Goal: Task Accomplishment & Management: Manage account settings

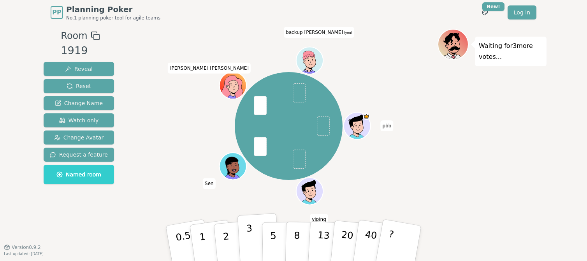
click at [246, 238] on button "3" at bounding box center [258, 243] width 42 height 61
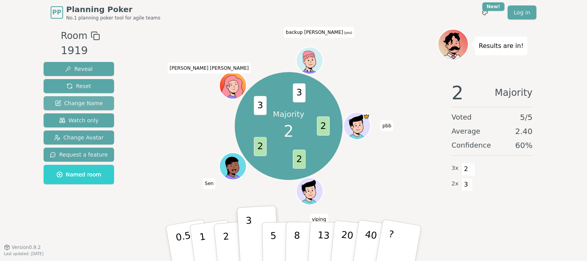
click at [89, 100] on span "Change Name" at bounding box center [79, 103] width 48 height 8
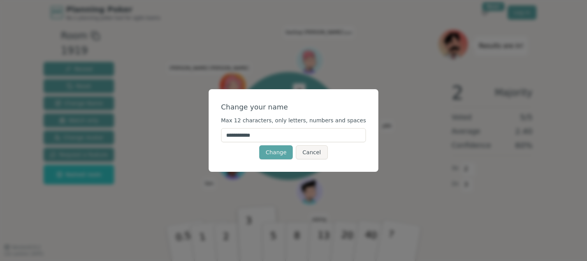
click at [302, 134] on input "**********" at bounding box center [293, 135] width 145 height 14
type input "*"
type input "********"
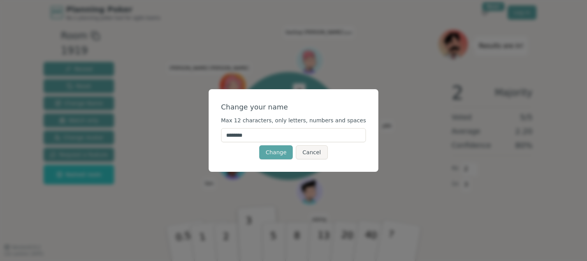
click button "Change" at bounding box center [275, 152] width 33 height 14
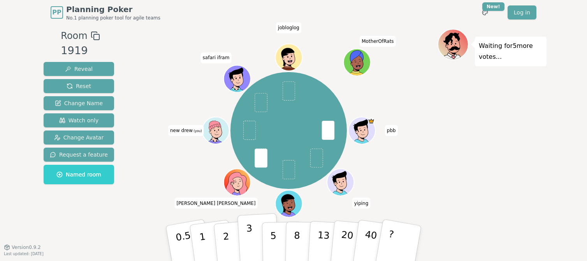
click at [247, 237] on p "3" at bounding box center [250, 244] width 9 height 42
click at [226, 247] on p "2" at bounding box center [227, 244] width 10 height 42
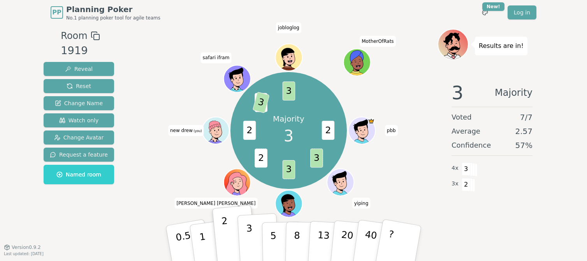
click at [250, 236] on p "3" at bounding box center [250, 244] width 9 height 42
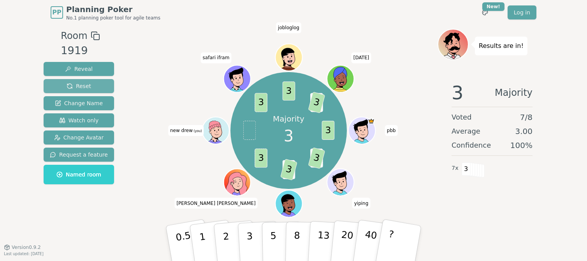
click at [93, 87] on button "Reset" at bounding box center [79, 86] width 70 height 14
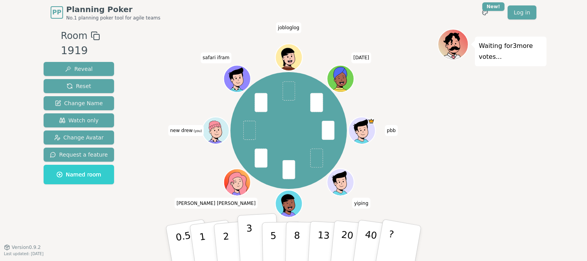
click at [253, 244] on button "3" at bounding box center [258, 243] width 42 height 61
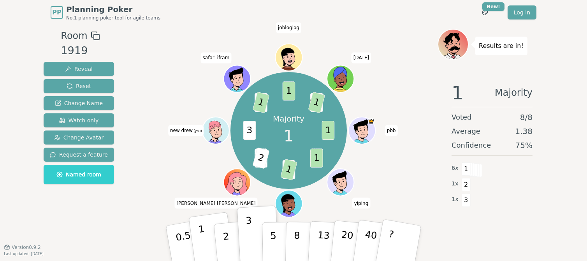
click at [201, 237] on p "1" at bounding box center [204, 244] width 12 height 42
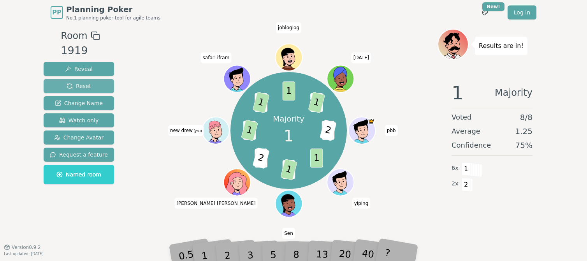
click at [91, 85] on button "Reset" at bounding box center [79, 86] width 70 height 14
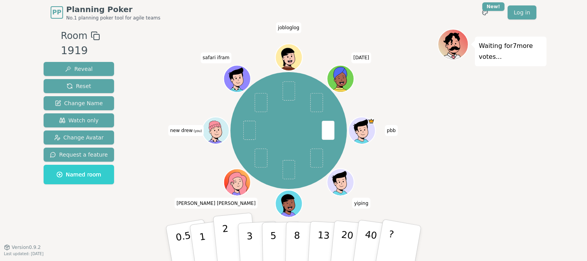
click at [219, 235] on button "2" at bounding box center [235, 243] width 44 height 62
click at [267, 236] on button "5" at bounding box center [282, 243] width 40 height 59
